Goal: Complete application form: Complete application form

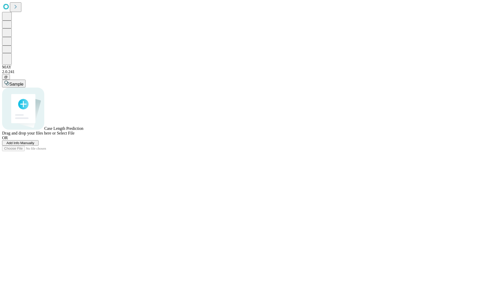
click at [34, 145] on span "Add Info Manually" at bounding box center [21, 143] width 28 height 4
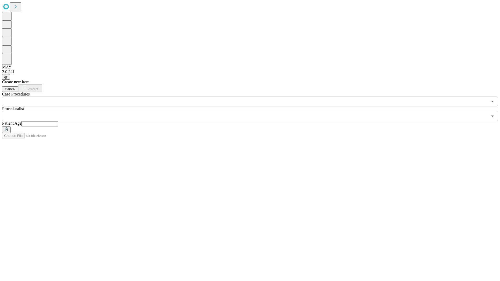
click at [58, 121] on input "text" at bounding box center [39, 123] width 37 height 5
type input "**"
click at [254, 111] on input "text" at bounding box center [245, 116] width 486 height 10
